Goal: Obtain resource: Download file/media

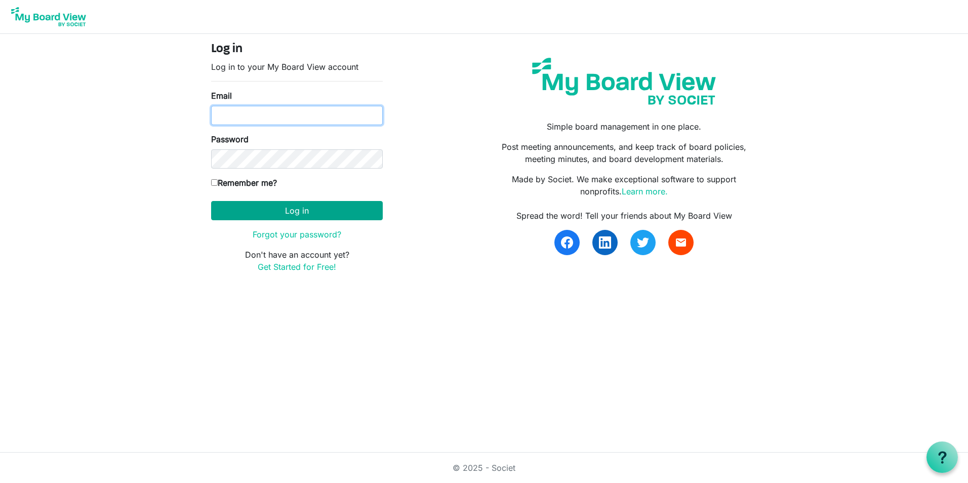
type input "[EMAIL_ADDRESS][PERSON_NAME][DOMAIN_NAME]"
click at [304, 212] on button "Log in" at bounding box center [297, 210] width 172 height 19
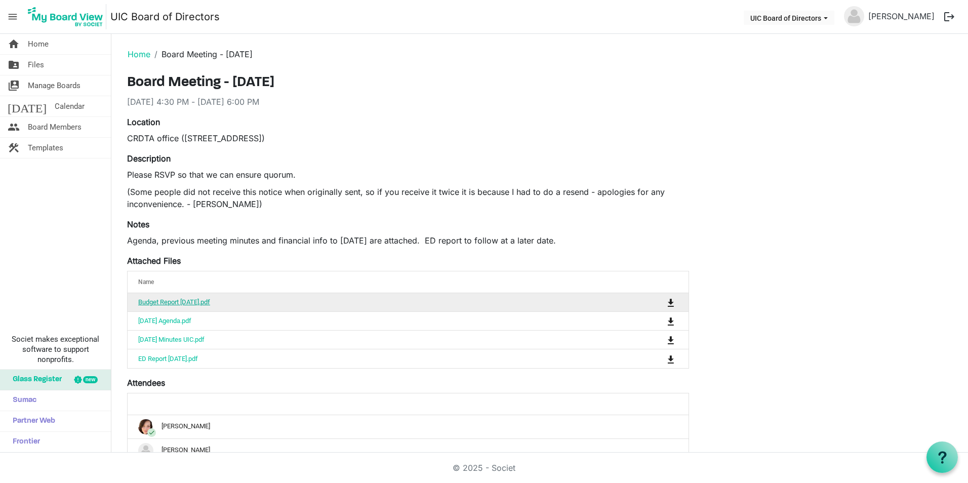
click at [204, 302] on link "Budget Report August 2025.pdf" at bounding box center [174, 302] width 72 height 8
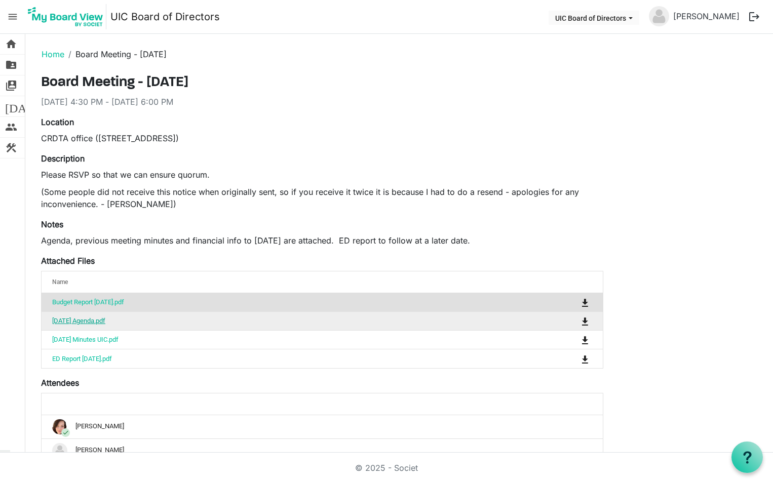
click at [105, 319] on link "Sept 24 2025 Agenda.pdf" at bounding box center [78, 321] width 53 height 8
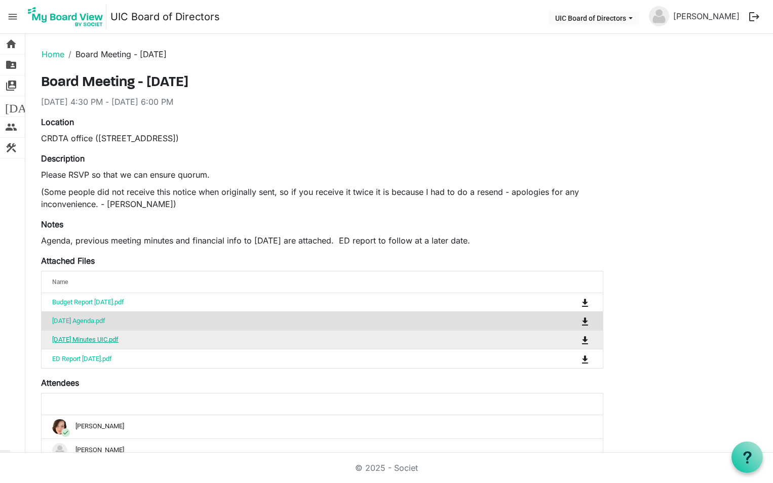
click at [115, 339] on link "June 18 2025 Minutes UIC.pdf" at bounding box center [85, 340] width 66 height 8
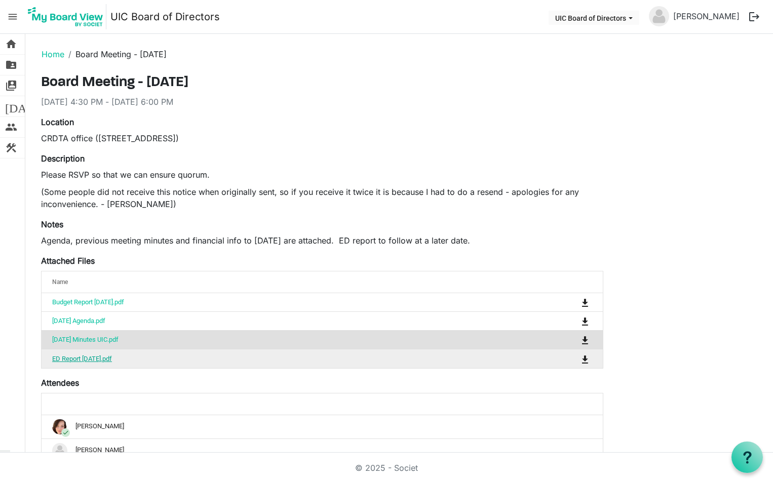
click at [94, 355] on link "ED Report Sept 2025.pdf" at bounding box center [82, 359] width 60 height 8
